Goal: Task Accomplishment & Management: Complete application form

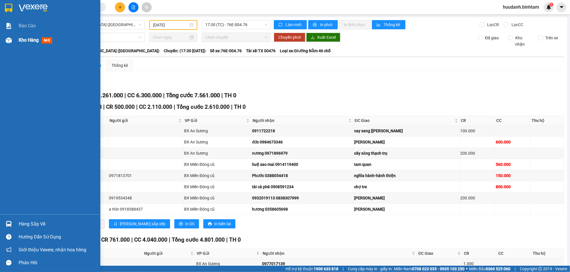
click at [21, 45] on div "Kho hàng mới" at bounding box center [57, 40] width 77 height 14
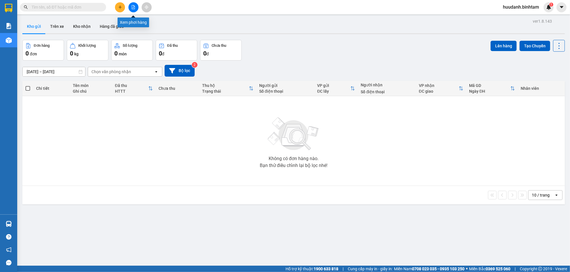
click at [132, 9] on icon "file-add" at bounding box center [133, 7] width 3 height 4
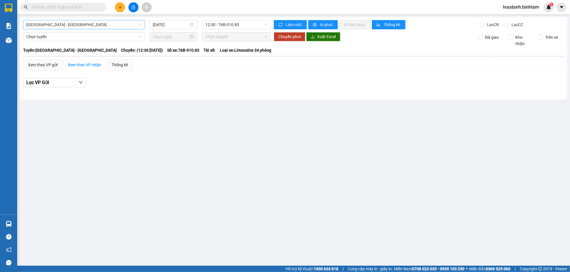
click at [88, 26] on span "[GEOGRAPHIC_DATA] - [GEOGRAPHIC_DATA]" at bounding box center [83, 24] width 115 height 9
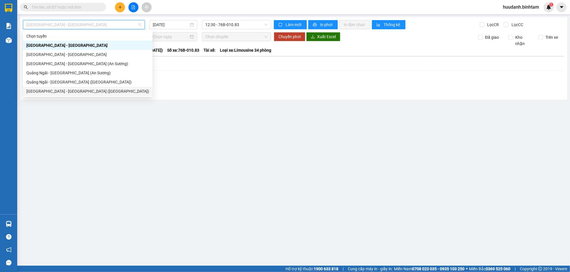
click at [77, 94] on div "[GEOGRAPHIC_DATA] - [GEOGRAPHIC_DATA] ([GEOGRAPHIC_DATA])" at bounding box center [87, 91] width 123 height 6
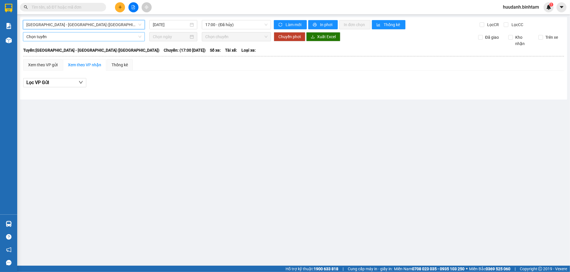
click at [114, 41] on span "Chọn tuyến" at bounding box center [83, 36] width 115 height 9
click at [226, 24] on span "17:00 - (Đã hủy)" at bounding box center [236, 24] width 62 height 9
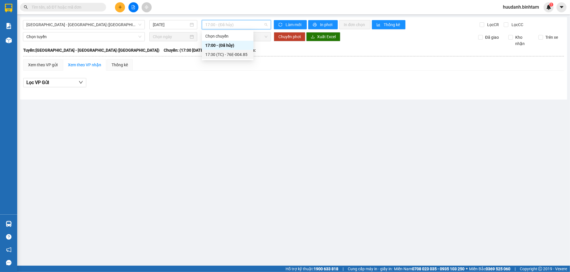
click at [223, 55] on div "17:30 (TC) - 76E-004.85" at bounding box center [227, 54] width 45 height 6
click at [172, 25] on input "[DATE]" at bounding box center [171, 25] width 36 height 6
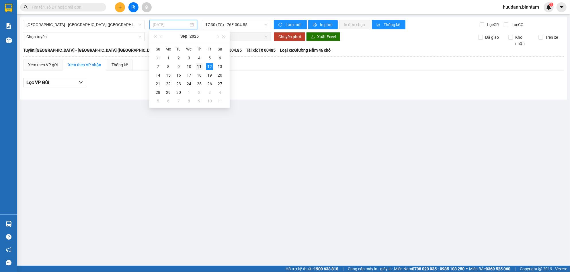
click at [199, 66] on div "11" at bounding box center [199, 66] width 7 height 7
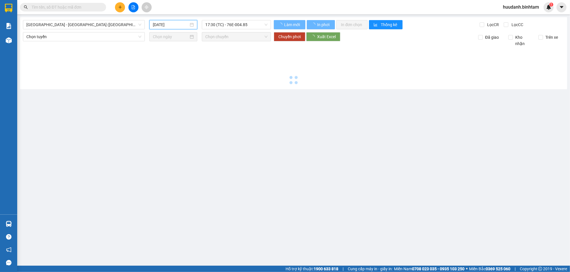
type input "[DATE]"
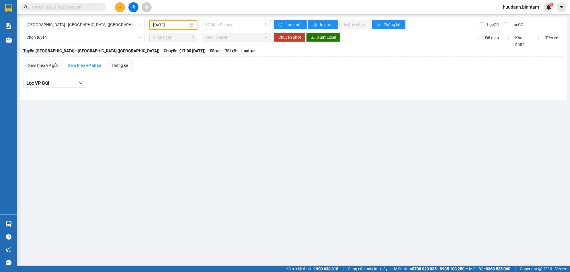
click at [231, 26] on span "17:00 - (Đã hủy)" at bounding box center [236, 24] width 62 height 9
click at [225, 54] on div "17:30 (TC) - 76E-004.76" at bounding box center [227, 54] width 45 height 6
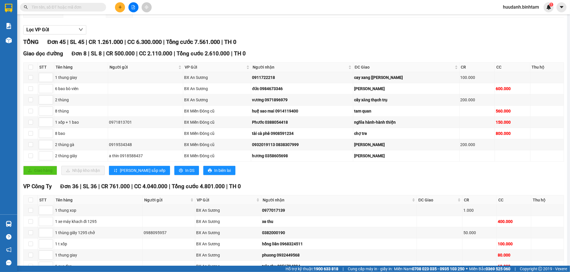
scroll to position [52, 0]
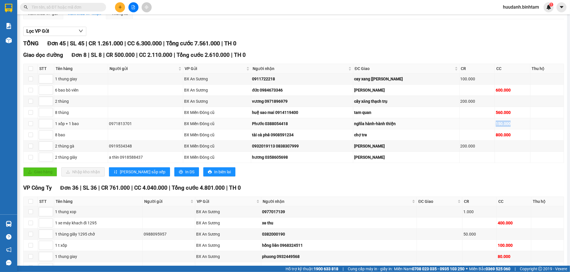
drag, startPoint x: 490, startPoint y: 124, endPoint x: 515, endPoint y: 123, distance: 24.7
click at [512, 124] on tr "1 xốp + 1 bao 0971813701 BX Miền Đông cũ Phước 0388054418 nghĩa hành-hành thiện…" at bounding box center [294, 123] width 541 height 11
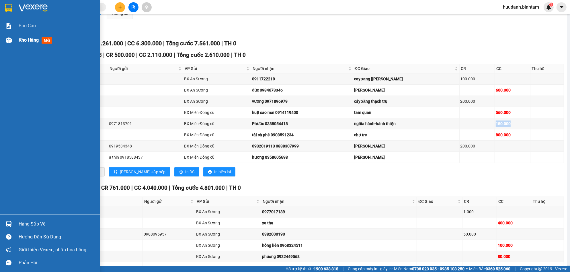
click at [28, 39] on span "Kho hàng" at bounding box center [29, 39] width 20 height 5
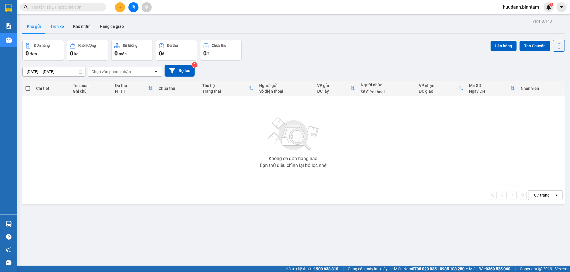
click at [59, 26] on button "Trên xe" at bounding box center [57, 27] width 23 height 14
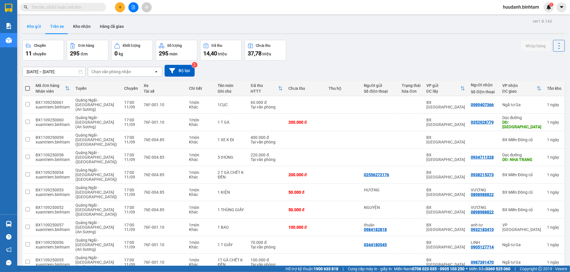
click at [38, 29] on button "Kho gửi" at bounding box center [33, 27] width 23 height 14
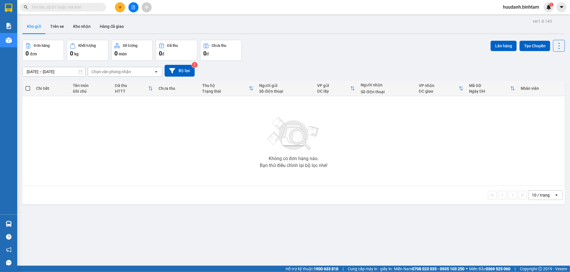
click at [122, 11] on button at bounding box center [120, 7] width 10 height 10
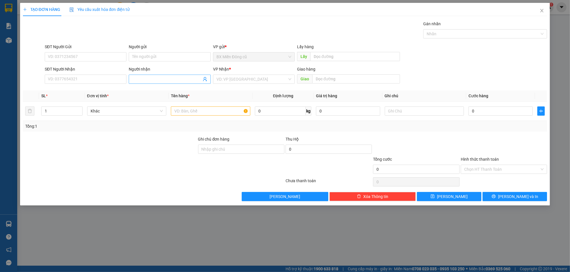
click at [173, 83] on span at bounding box center [170, 79] width 82 height 9
click at [143, 82] on input "anhs" at bounding box center [166, 79] width 69 height 6
click at [173, 79] on input "anh" at bounding box center [166, 79] width 69 height 6
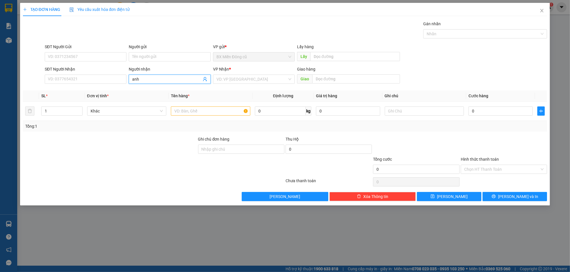
click at [173, 79] on input "anh" at bounding box center [166, 79] width 69 height 6
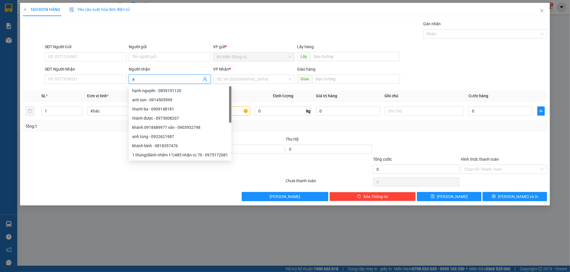
type input "a"
paste input "á"
paste input "ầu"
paste input "ài"
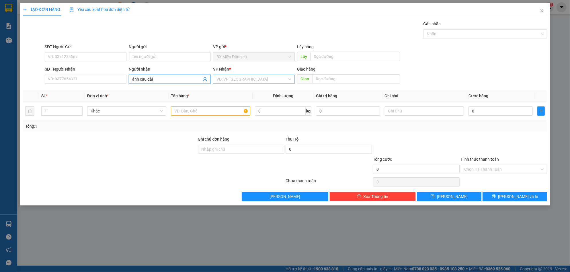
type input "ánh cầu dài"
click at [235, 76] on input "search" at bounding box center [252, 79] width 71 height 9
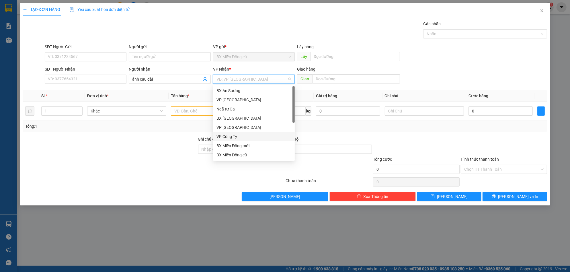
click at [229, 137] on div "VP Công Ty" at bounding box center [254, 136] width 75 height 6
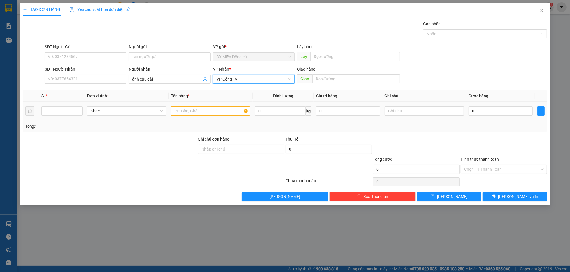
click at [200, 116] on div at bounding box center [210, 110] width 79 height 11
click at [199, 112] on input "text" at bounding box center [210, 110] width 79 height 9
type input "1 bao xanh"
click at [485, 110] on input "0" at bounding box center [501, 110] width 64 height 9
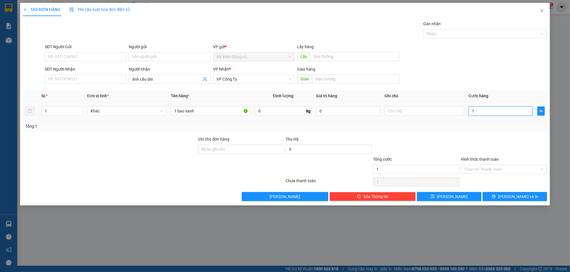
type input "1"
type input "12"
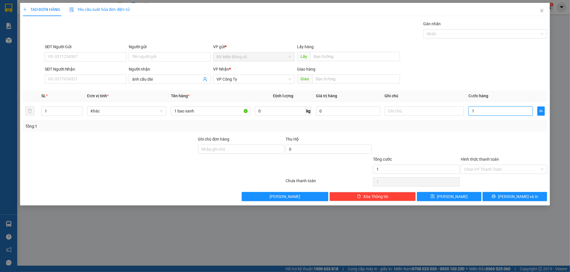
type input "12"
type input "120"
type input "1.200"
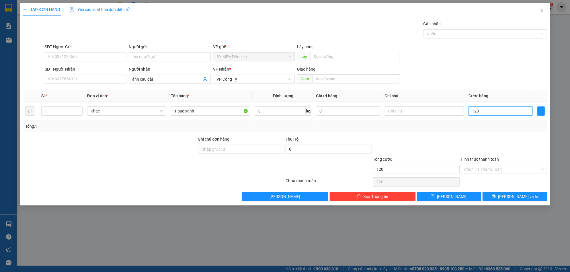
type input "1.200"
type input "12.000"
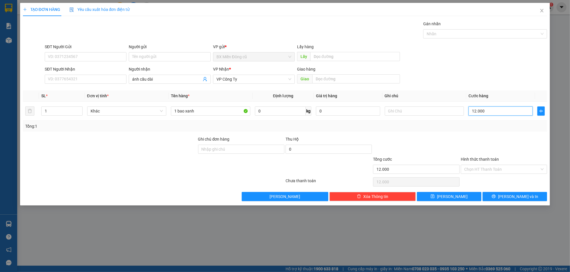
type input "120.000"
click at [292, 78] on div "VP Công Ty" at bounding box center [254, 79] width 82 height 9
type input "120.000"
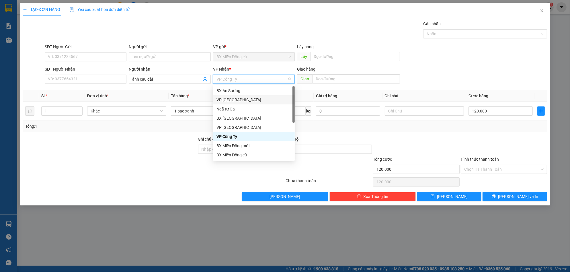
scroll to position [18, 0]
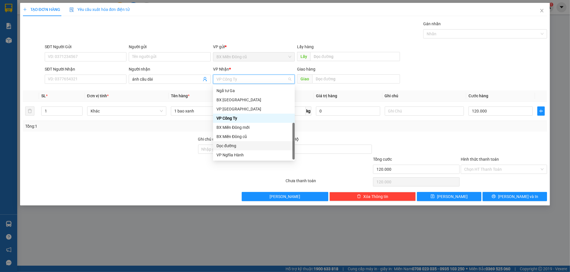
click at [244, 149] on div "Dọc đường" at bounding box center [254, 146] width 75 height 6
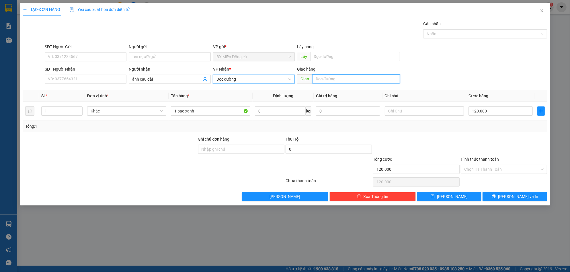
click at [323, 80] on input "text" at bounding box center [356, 78] width 88 height 9
paste input "âu"
paste input "ài"
paste input "ĩa"
paste input "ành"
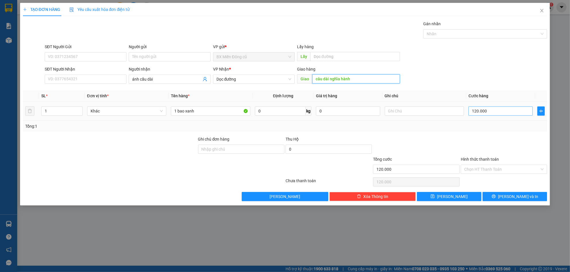
type input "câu dài nghĩa hành"
click at [505, 114] on input "120.000" at bounding box center [501, 110] width 64 height 9
type input "1"
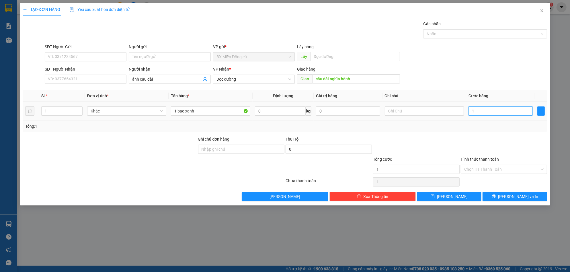
type input "14"
type input "140"
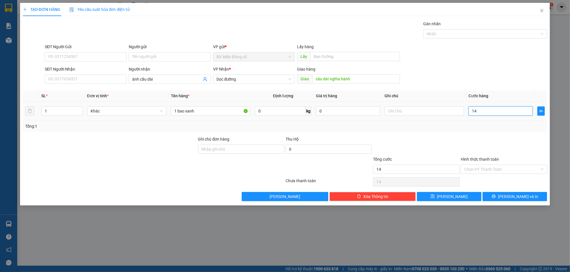
type input "140"
type input "1.400"
type input "14.000"
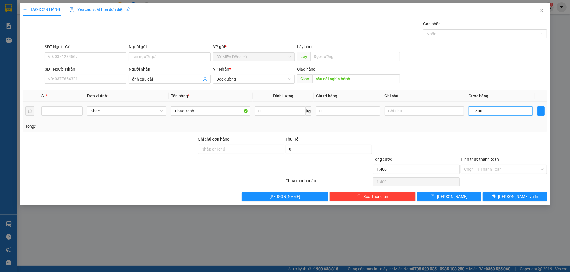
type input "14.000"
type input "140.000"
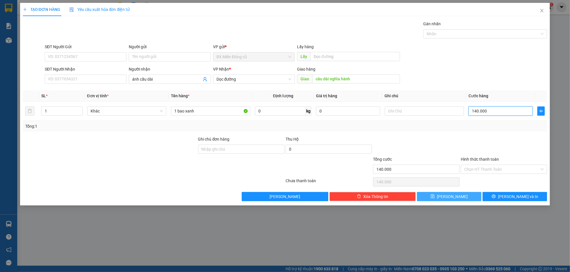
type input "140.000"
click at [463, 197] on button "Lưu" at bounding box center [449, 196] width 65 height 9
type input "0"
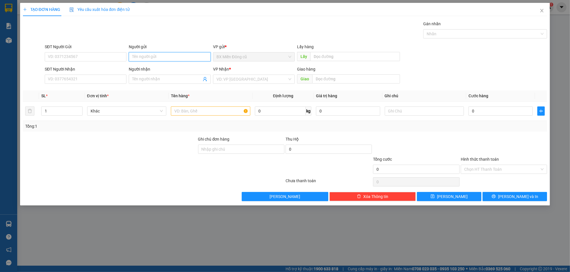
click at [141, 60] on input "Người gửi" at bounding box center [170, 56] width 82 height 9
type input "1197"
click at [169, 85] on div "Người nhận Tên người nhận" at bounding box center [170, 76] width 82 height 20
click at [169, 78] on input "Người nhận" at bounding box center [166, 79] width 69 height 6
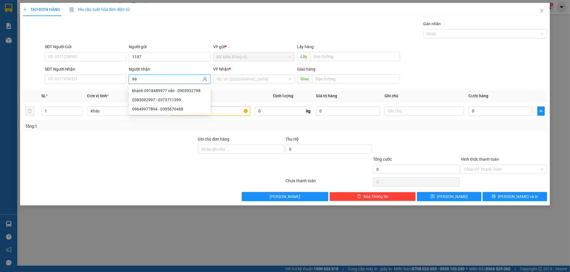
type input "9"
type input "1197"
click at [231, 77] on input "search" at bounding box center [252, 79] width 71 height 9
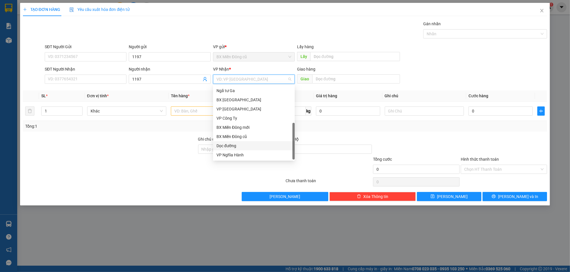
click at [256, 149] on div "Dọc đường" at bounding box center [254, 146] width 75 height 6
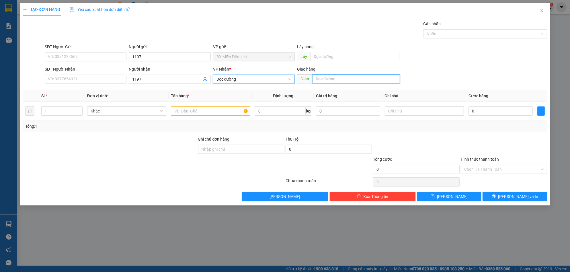
click at [334, 79] on input "text" at bounding box center [356, 78] width 88 height 9
paste input "ách"
paste input "đ"
type input "khách đi"
click at [231, 112] on input "text" at bounding box center [210, 110] width 79 height 9
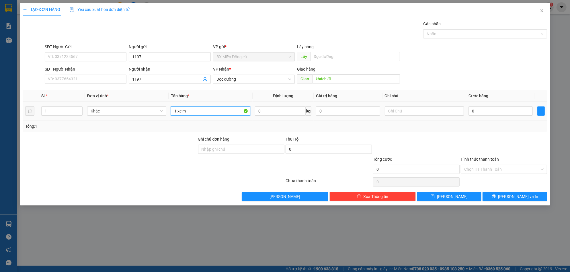
paste input "áy"
paste input "ách"
paste input "đ"
type input "1 xe máy, khách đi 1197"
click at [508, 117] on td "0" at bounding box center [500, 111] width 69 height 19
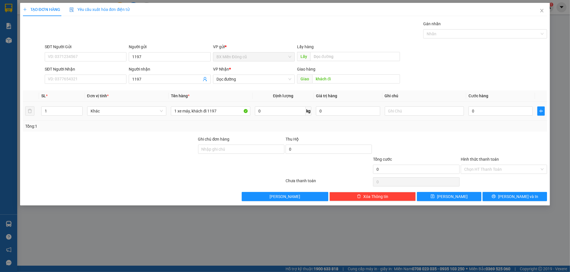
drag, startPoint x: 507, startPoint y: 116, endPoint x: 500, endPoint y: 113, distance: 7.6
click at [506, 116] on div "0" at bounding box center [501, 110] width 64 height 11
click at [500, 113] on input "0" at bounding box center [501, 110] width 64 height 9
type input "4"
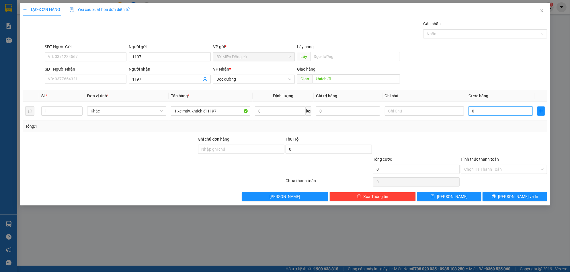
type input "4"
type input "40"
type input "400"
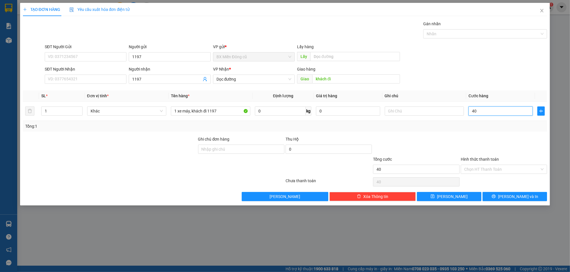
type input "400"
type input "4.000"
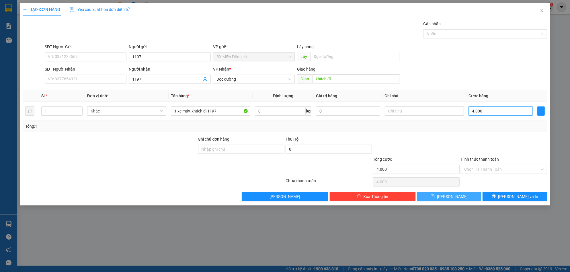
type input "40.000"
type input "400.000"
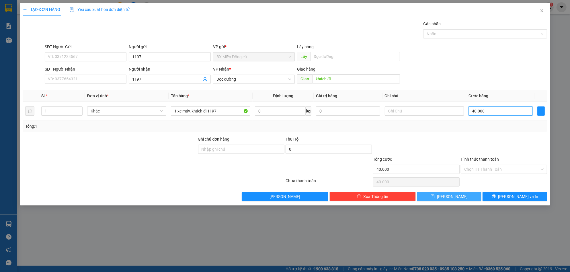
type input "400.000"
click at [464, 197] on button "Lưu" at bounding box center [449, 196] width 65 height 9
type input "0"
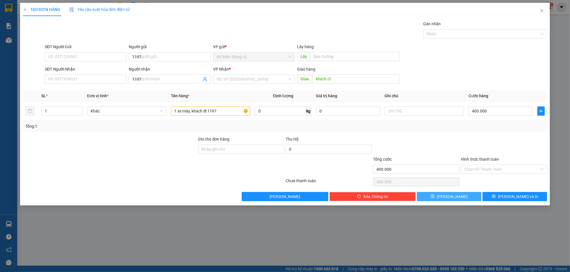
type input "0"
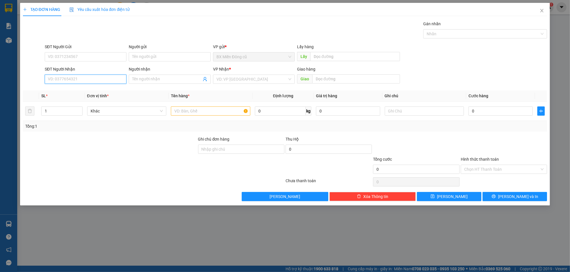
click at [73, 77] on input "SĐT Người Nhận" at bounding box center [86, 79] width 82 height 9
type input "0916231579"
click at [84, 94] on div "0916231579 - in xuân long" at bounding box center [86, 90] width 82 height 9
type input "in xuân long"
type input "100.000"
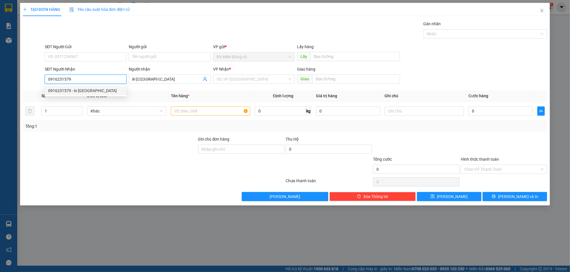
type input "100.000"
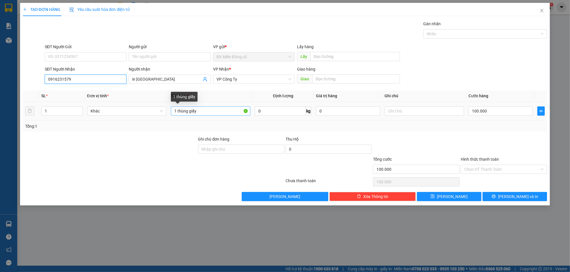
type input "0916231579"
click at [204, 111] on input "1 thùng giấy" at bounding box center [210, 110] width 79 height 9
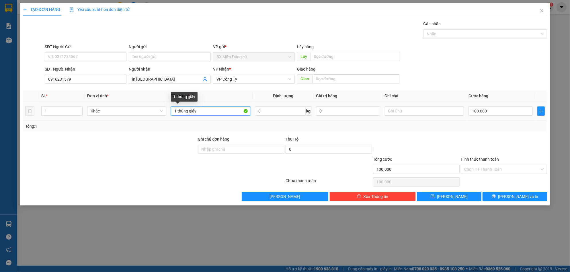
click at [204, 111] on input "1 thùng giấy" at bounding box center [210, 110] width 79 height 9
paste input "ục"
type input "1 cục"
click at [505, 112] on input "100.000" at bounding box center [501, 110] width 64 height 9
type input "5"
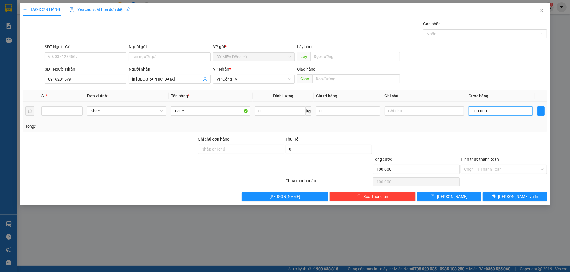
type input "5"
type input "50"
type input "500"
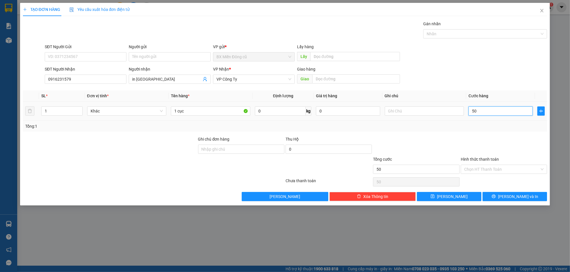
type input "500"
type input "5.000"
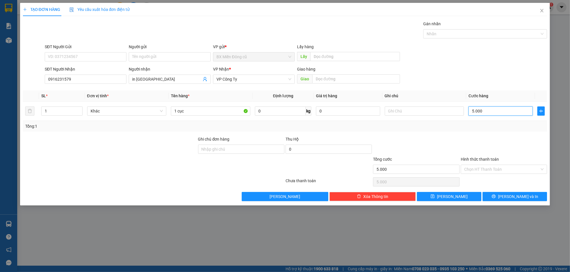
type input "50.000"
click at [503, 196] on button "Lưu và In" at bounding box center [515, 196] width 65 height 9
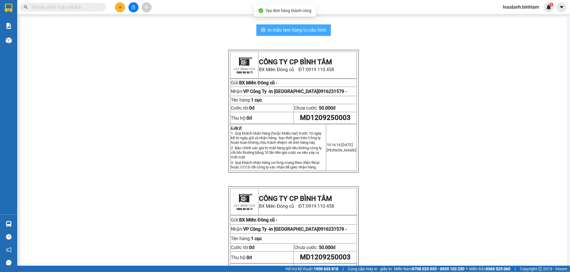
click at [317, 29] on span "In mẫu tem hàng tự cấu hình" at bounding box center [297, 29] width 59 height 7
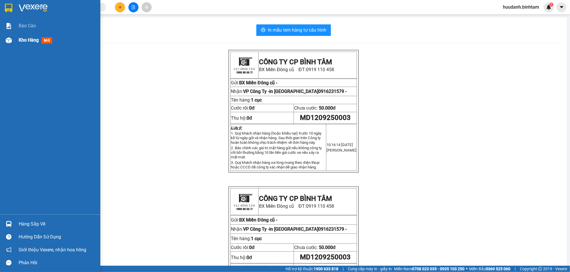
click at [34, 44] on div "Kho hàng mới" at bounding box center [57, 40] width 77 height 14
